Goal: Find specific page/section: Find specific page/section

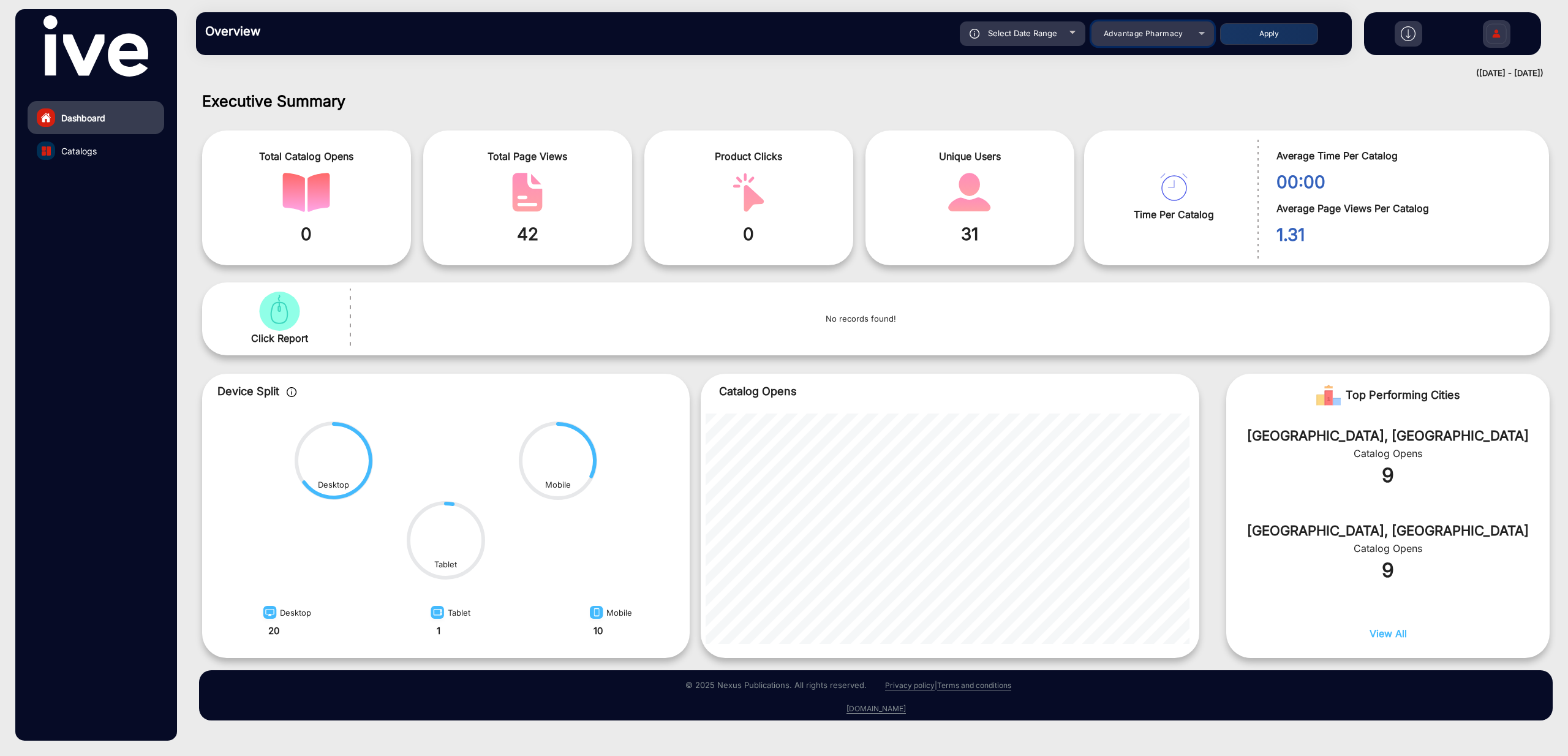
click at [1161, 37] on span "Advantage Pharmacy" at bounding box center [1144, 33] width 80 height 9
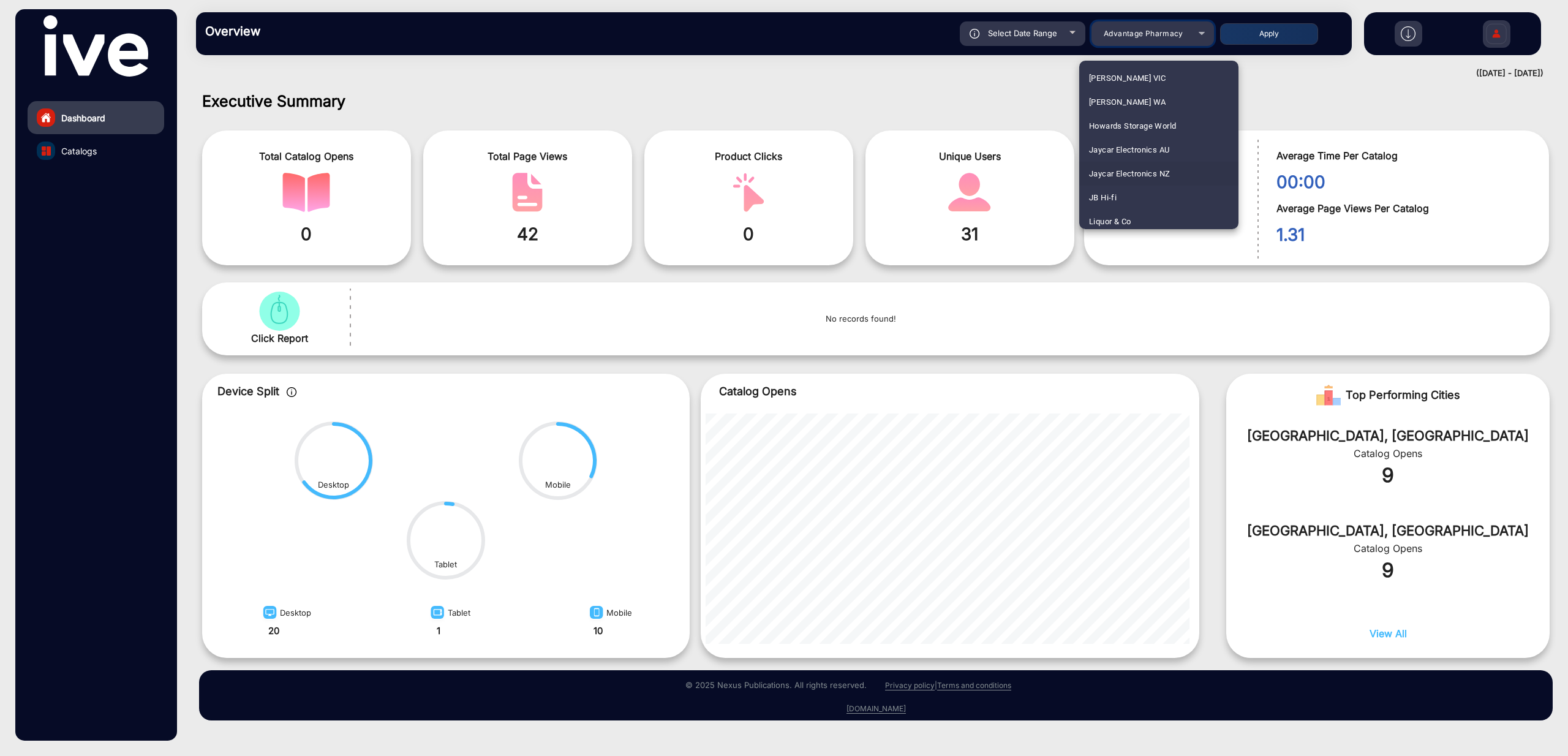
scroll to position [1162, 0]
click at [1121, 204] on mat-option "JB Hi-fi" at bounding box center [1159, 207] width 159 height 24
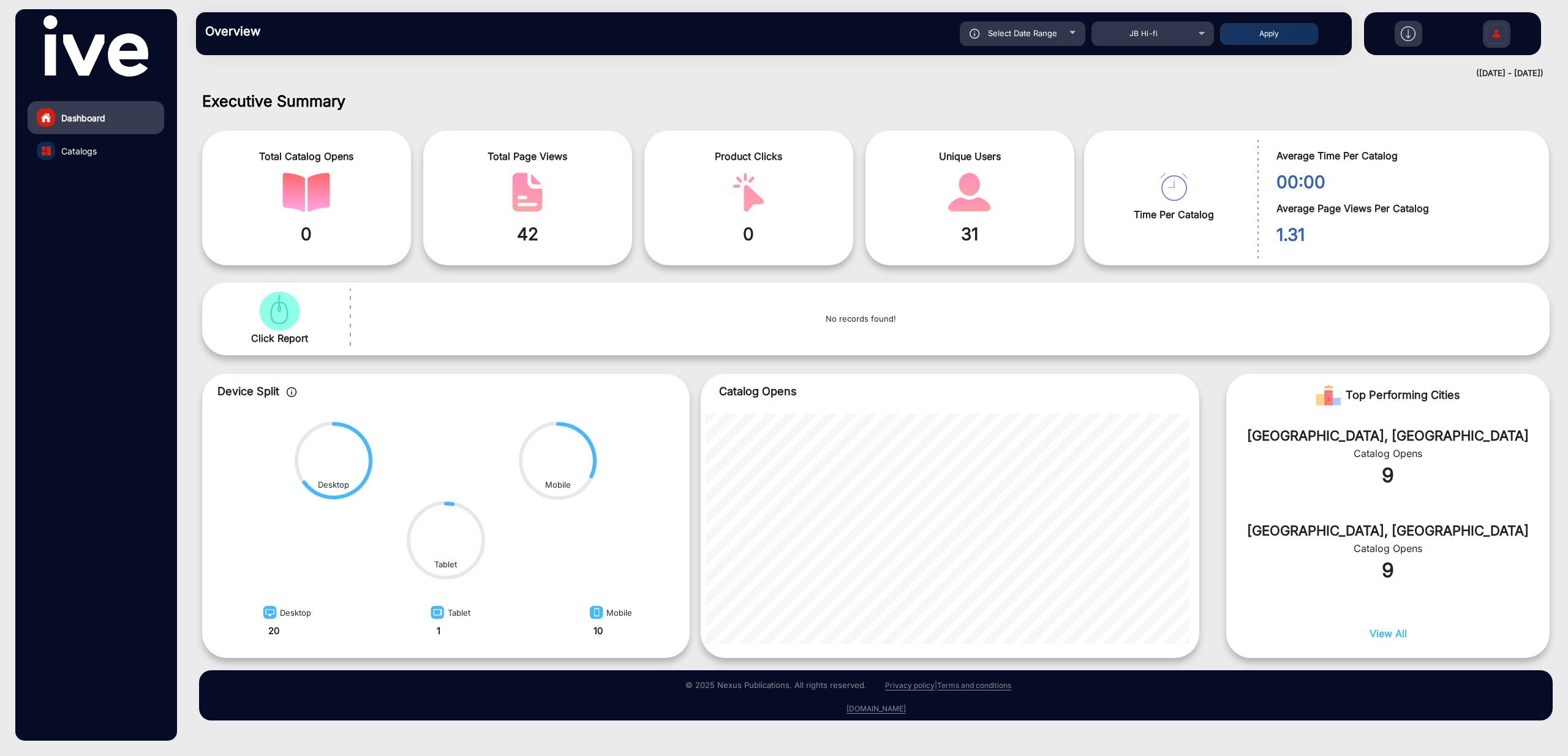
click at [1054, 34] on span "Select Date Range" at bounding box center [1022, 32] width 69 height 10
type input "[DATE]"
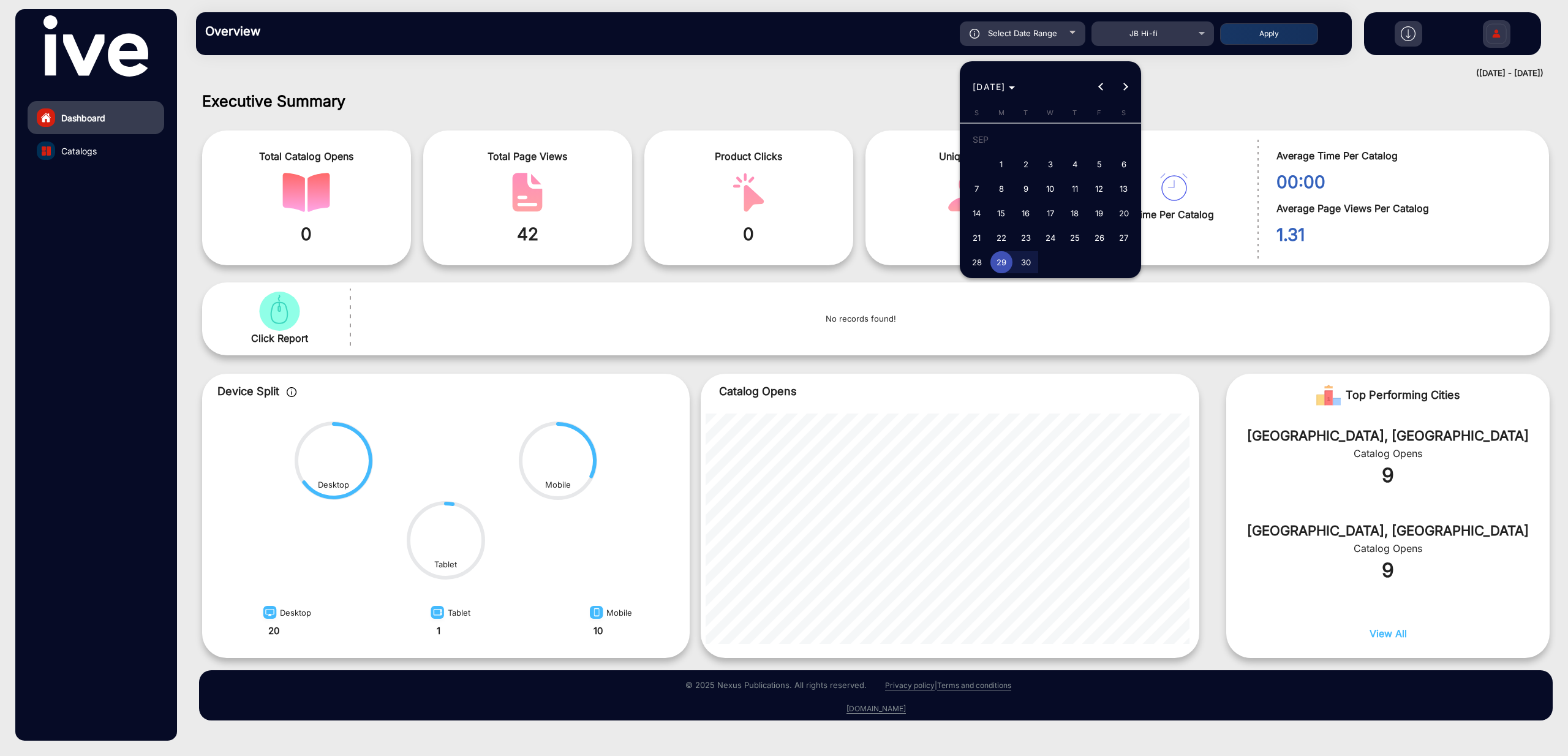
click at [1001, 159] on span "1" at bounding box center [1001, 164] width 22 height 22
type input "[DATE]"
click at [1126, 90] on span "Next month" at bounding box center [1126, 87] width 25 height 25
click at [981, 167] on span "5" at bounding box center [977, 167] width 22 height 22
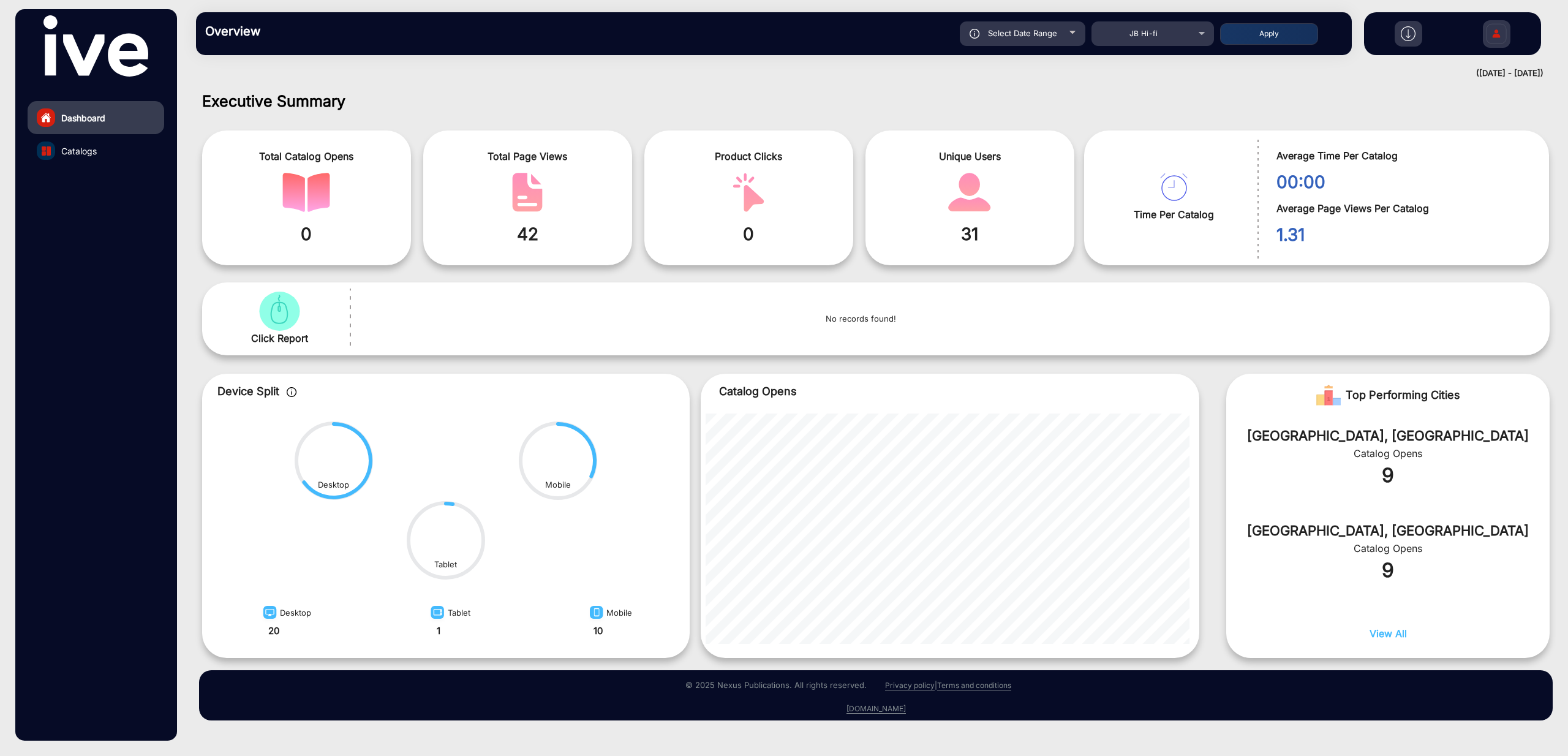
type input "[DATE]"
click at [1265, 35] on button "Apply" at bounding box center [1270, 34] width 98 height 21
type input "[DATE]"
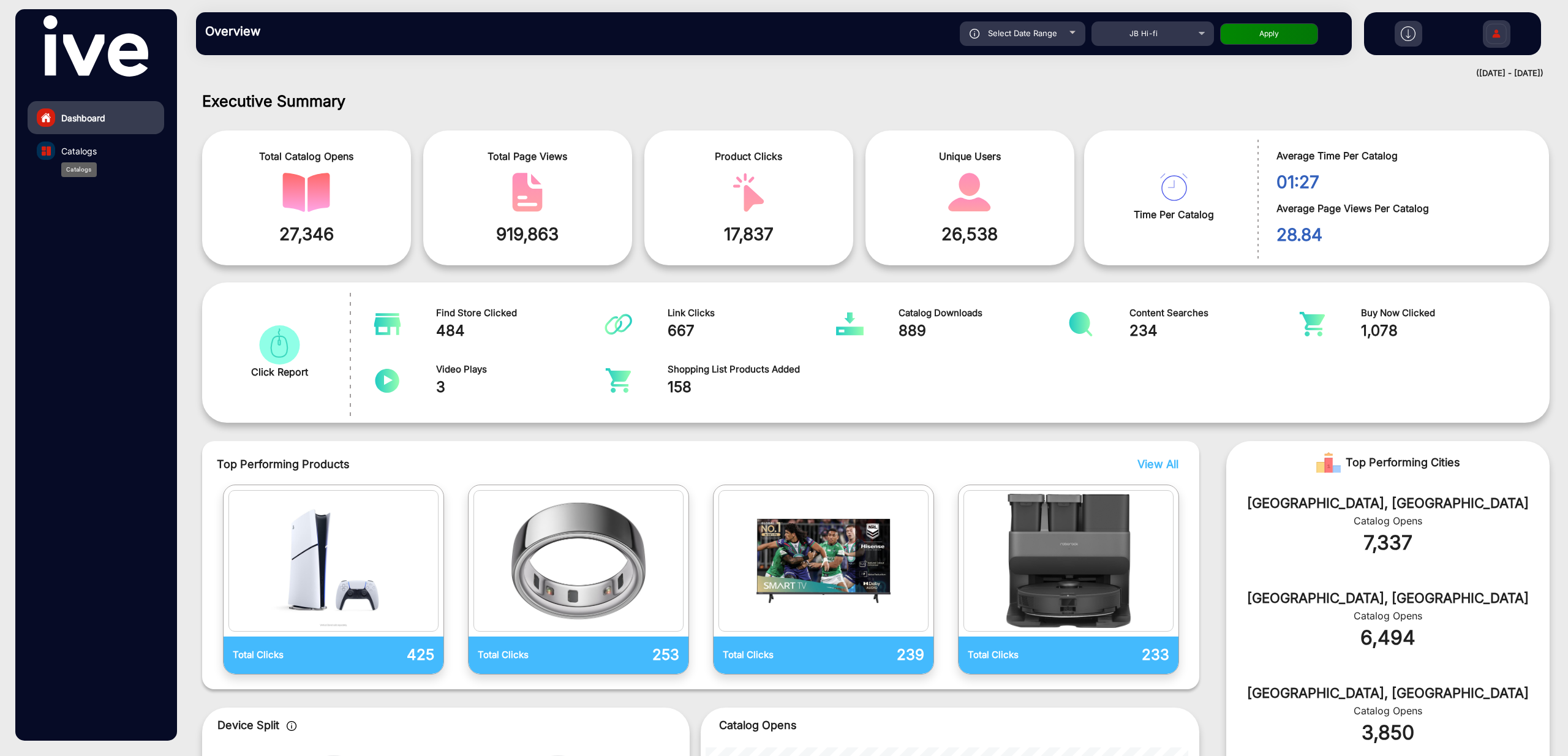
click at [70, 152] on span "Catalogs" at bounding box center [78, 151] width 35 height 13
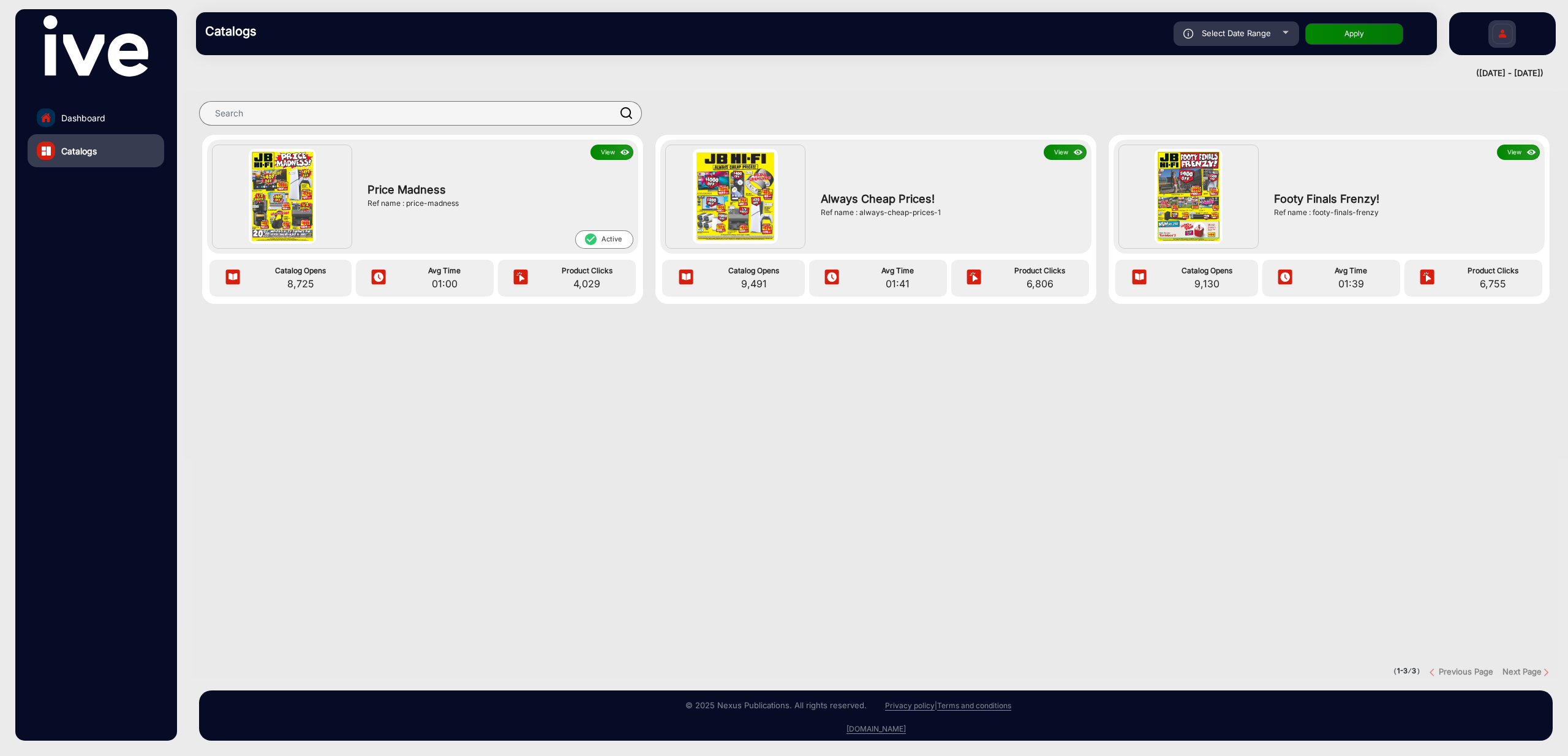
click at [611, 150] on button "View" at bounding box center [612, 152] width 43 height 15
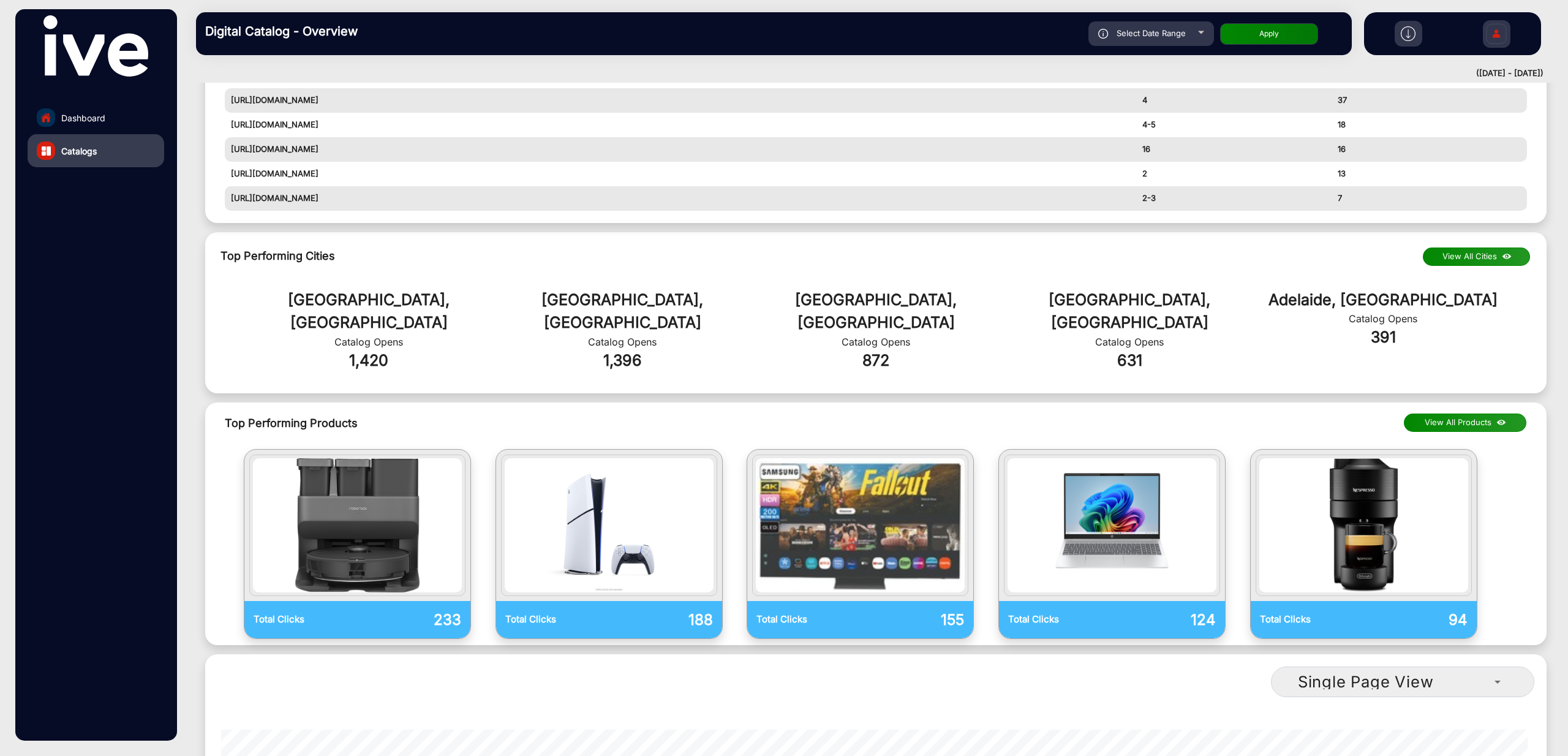
scroll to position [188, 0]
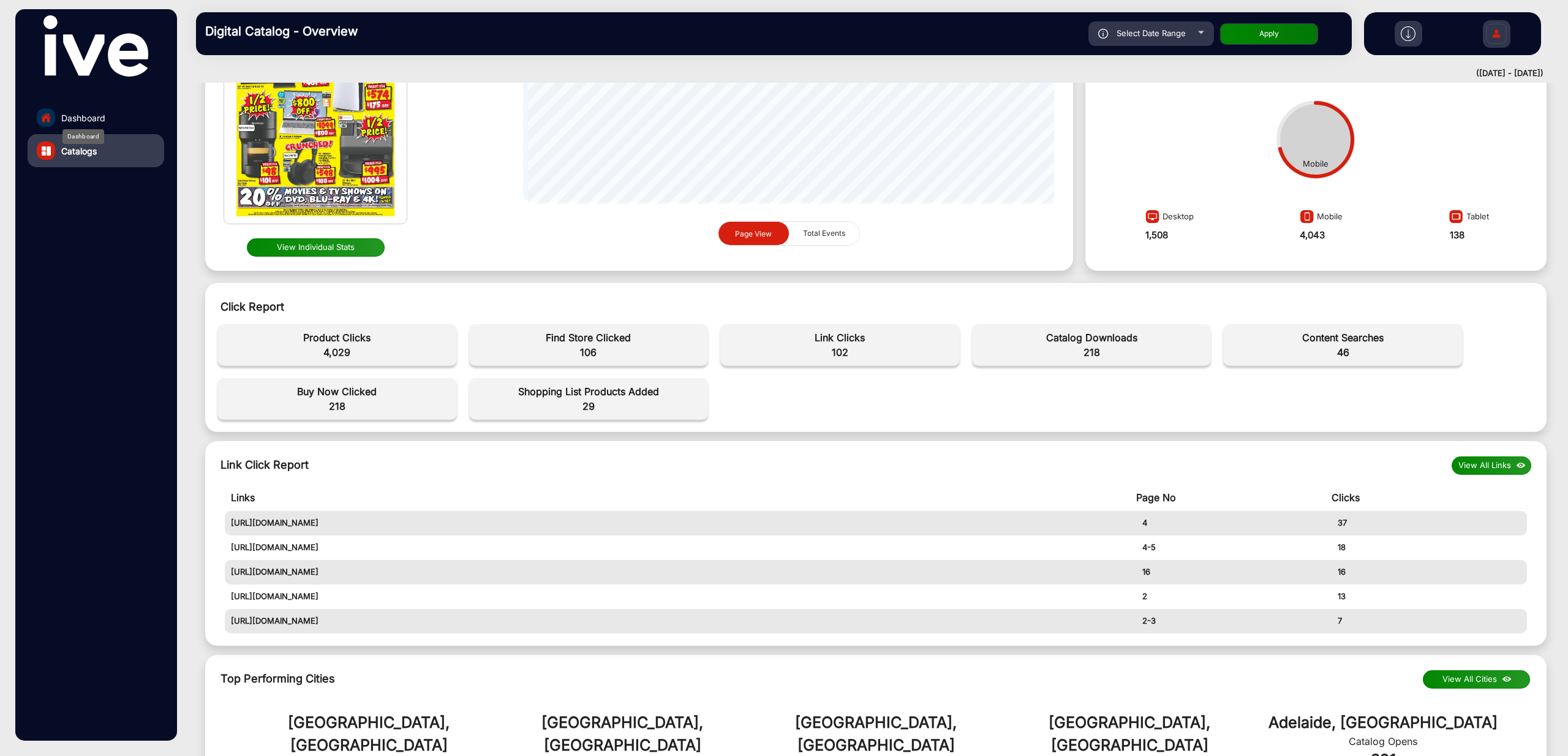
click at [101, 119] on span "Dashboard" at bounding box center [83, 118] width 44 height 13
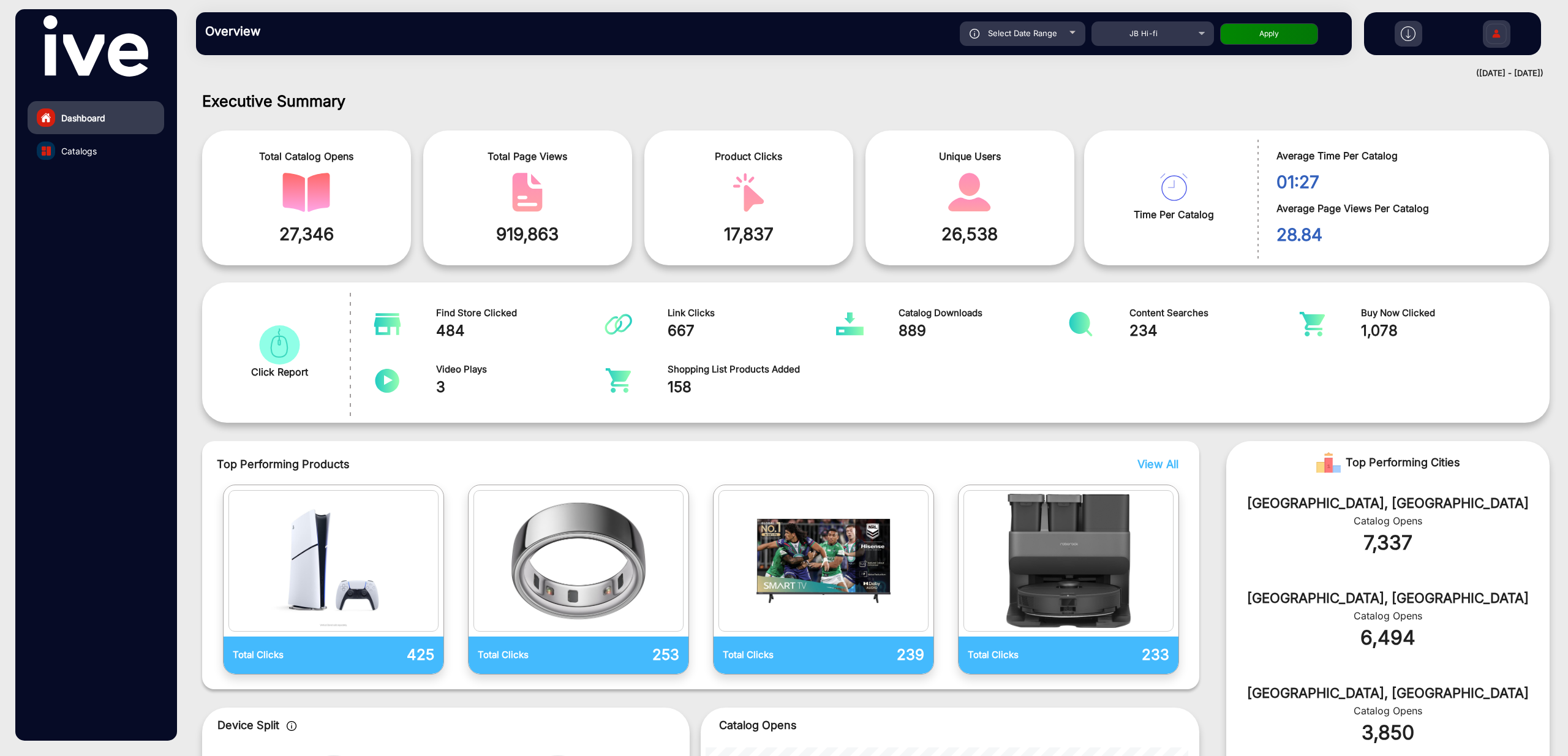
click at [95, 153] on span "Catalogs" at bounding box center [78, 151] width 35 height 13
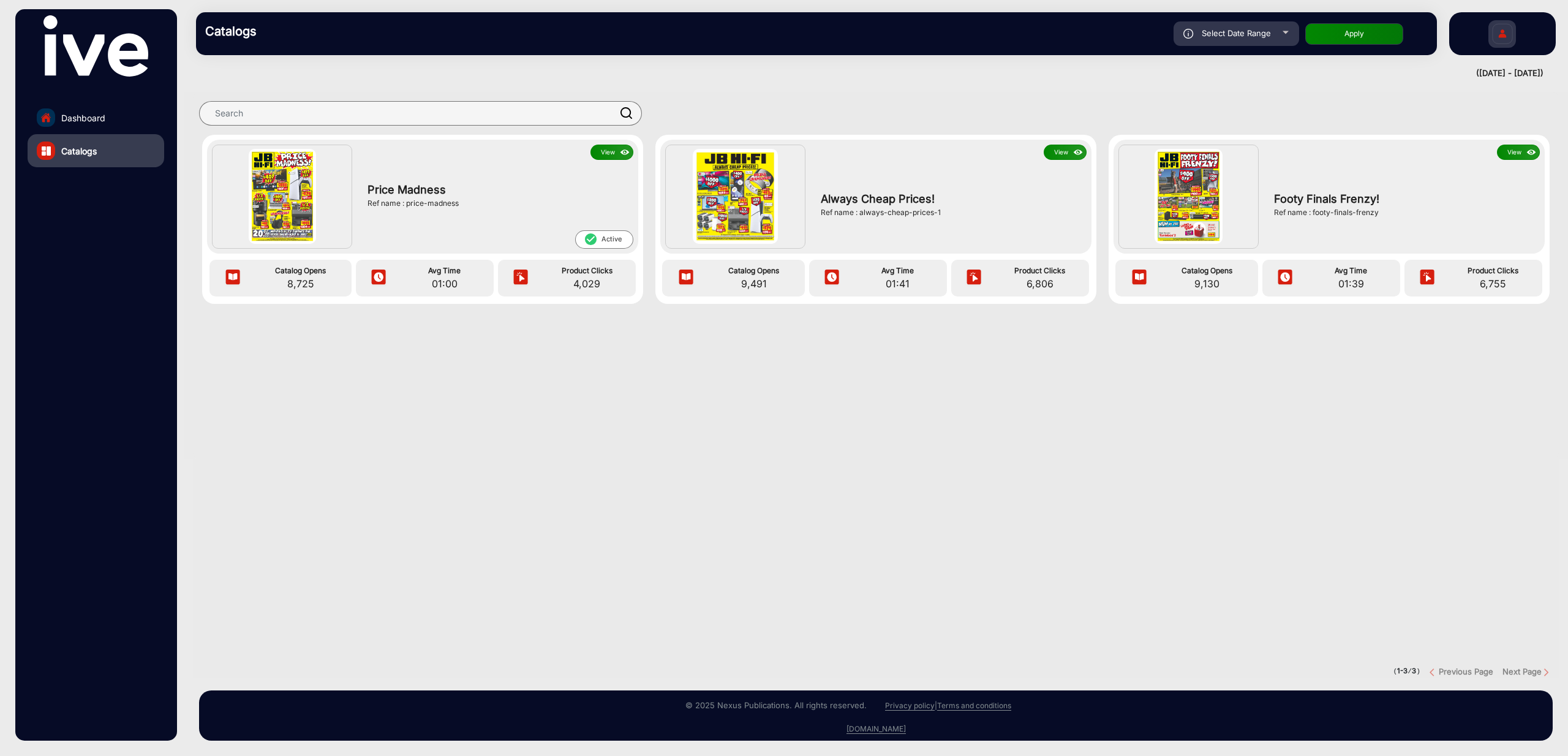
click at [1060, 153] on button "View" at bounding box center [1065, 152] width 43 height 15
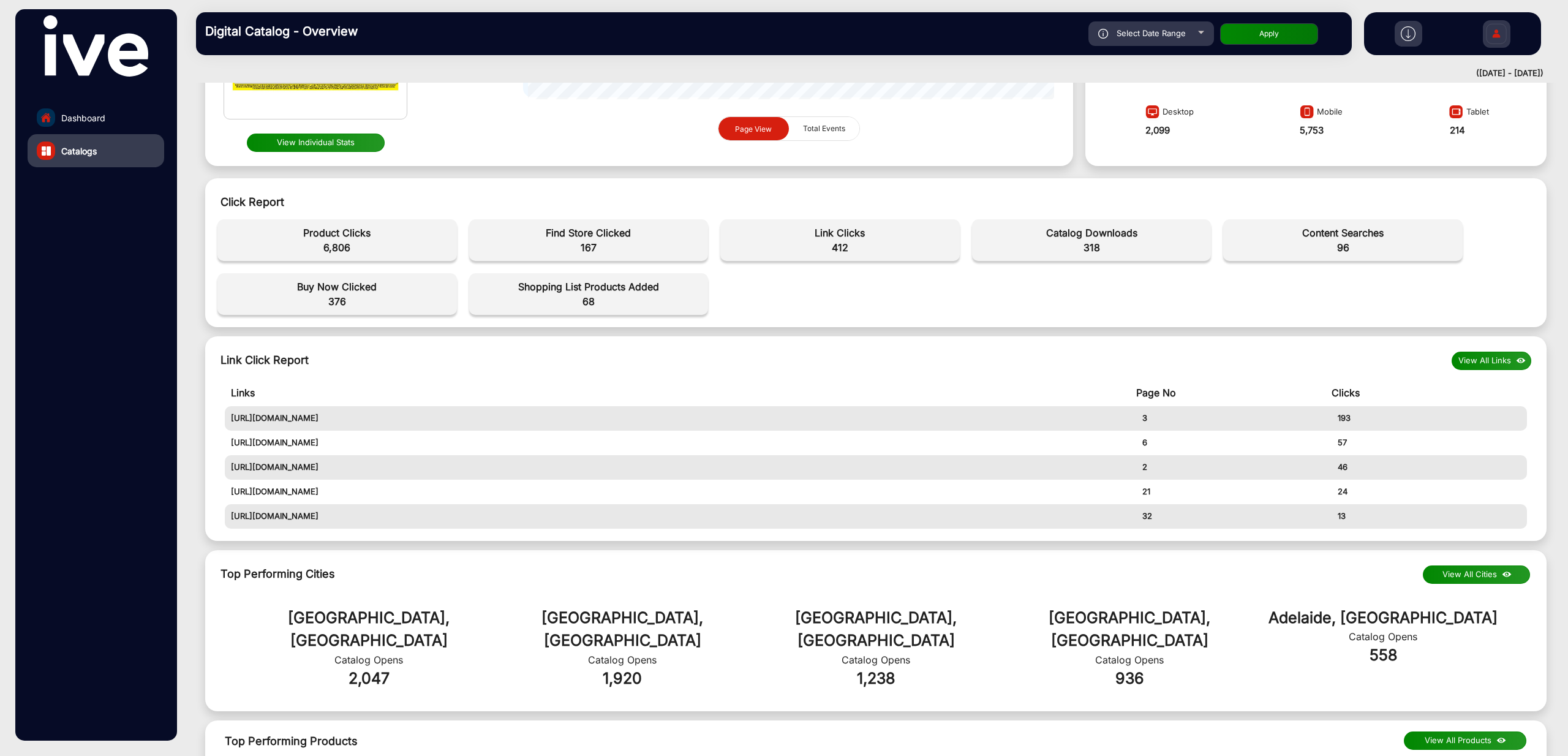
scroll to position [313, 0]
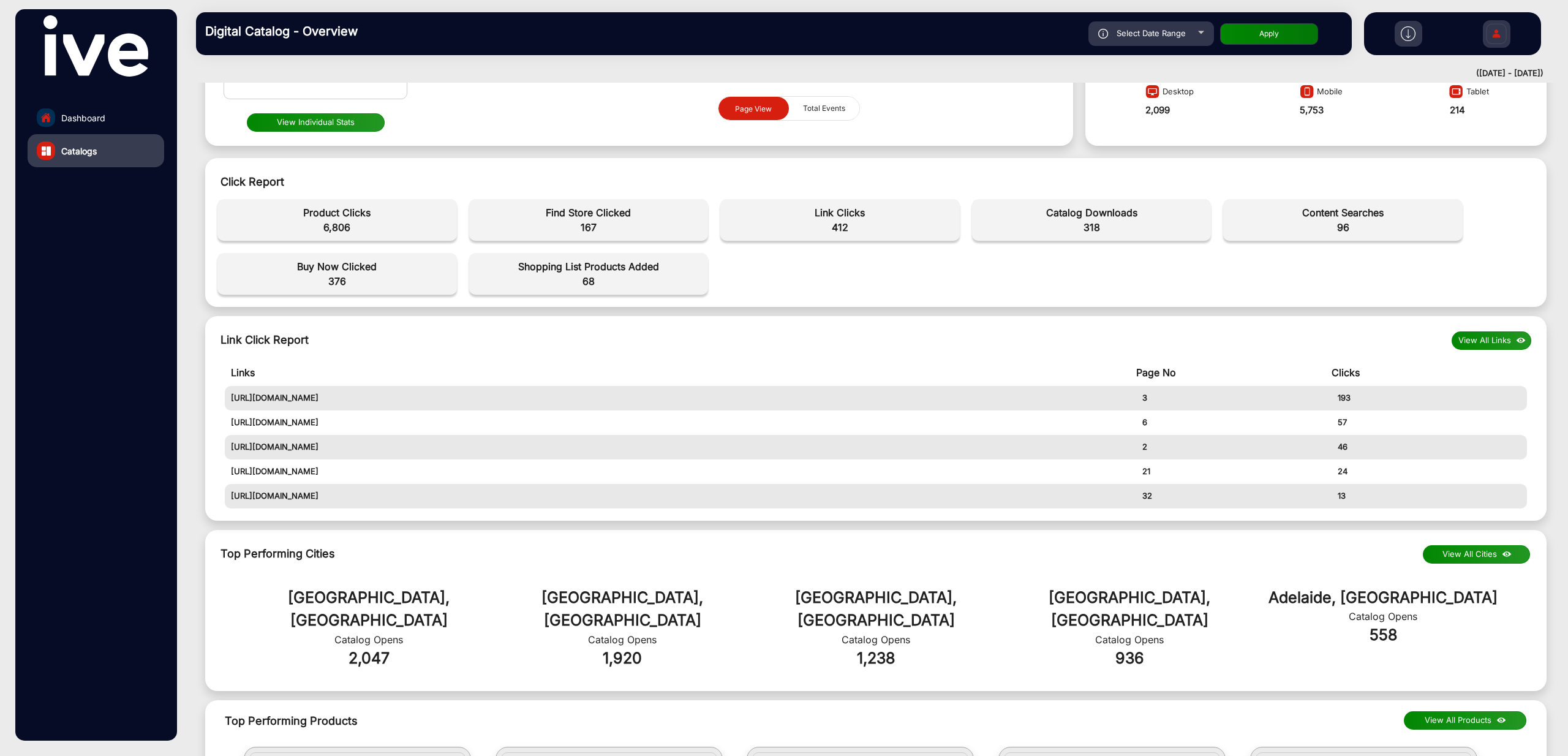
click at [109, 117] on link "Dashboard" at bounding box center [96, 118] width 136 height 33
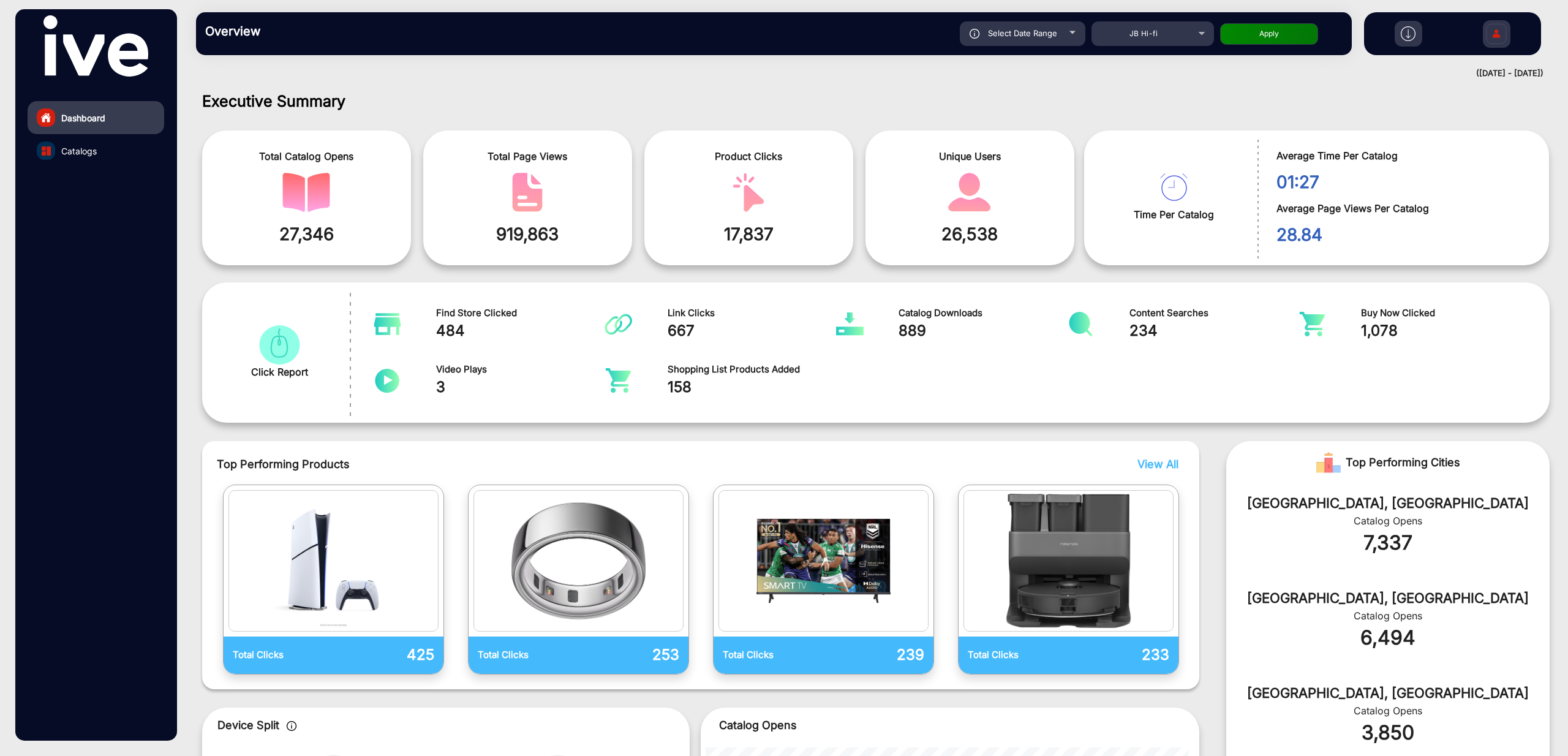
click at [110, 152] on link "Catalogs" at bounding box center [96, 151] width 136 height 33
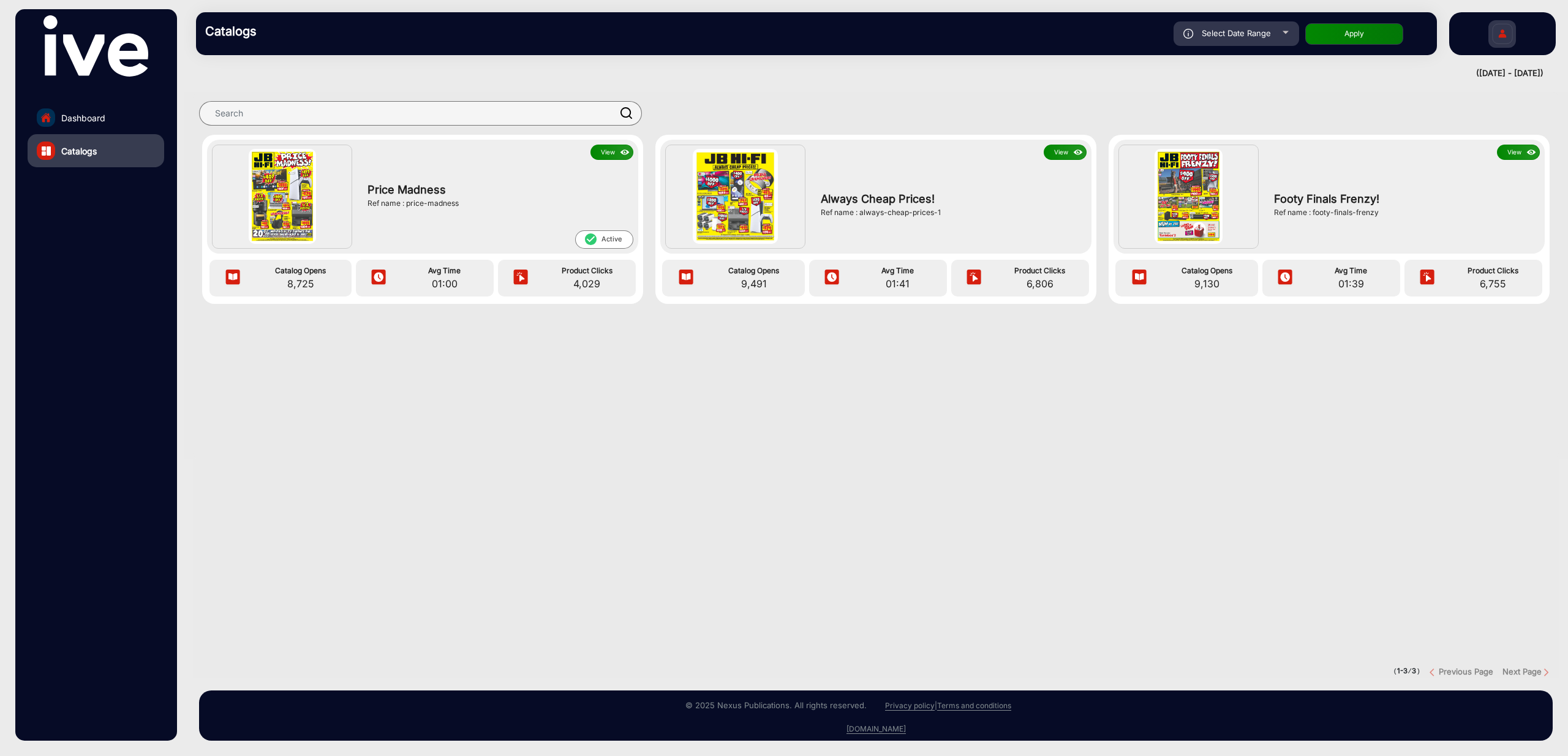
click at [1427, 186] on div "Footy Finals Frenzy! Ref name : footy-finals-frenzy" at bounding box center [1404, 204] width 272 height 89
click at [1515, 152] on button "View" at bounding box center [1518, 152] width 43 height 15
